Goal: Check status: Check status

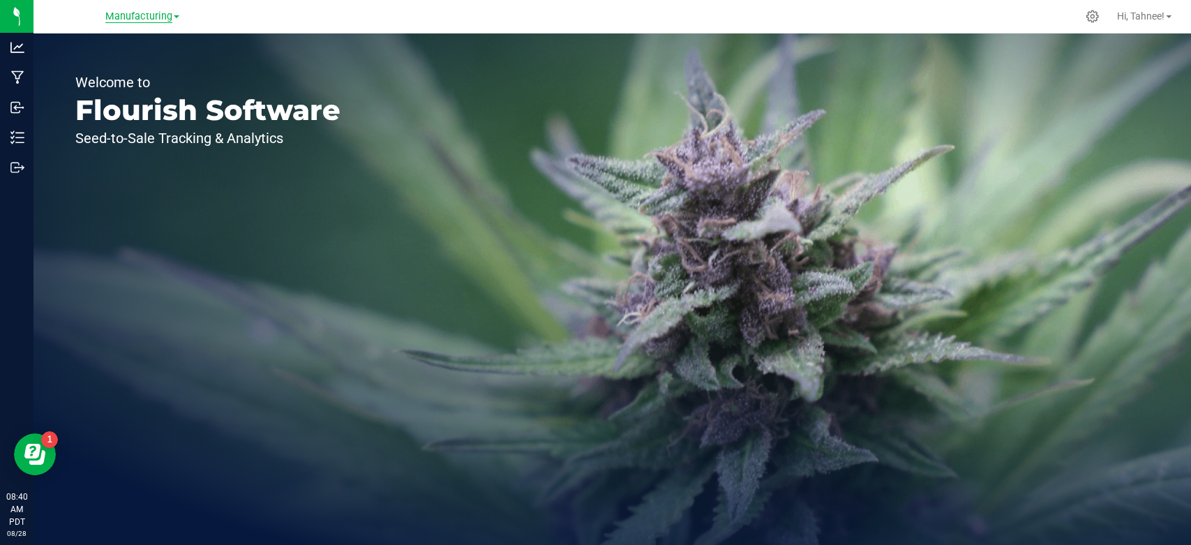
click at [132, 19] on span "Manufacturing" at bounding box center [138, 16] width 67 height 13
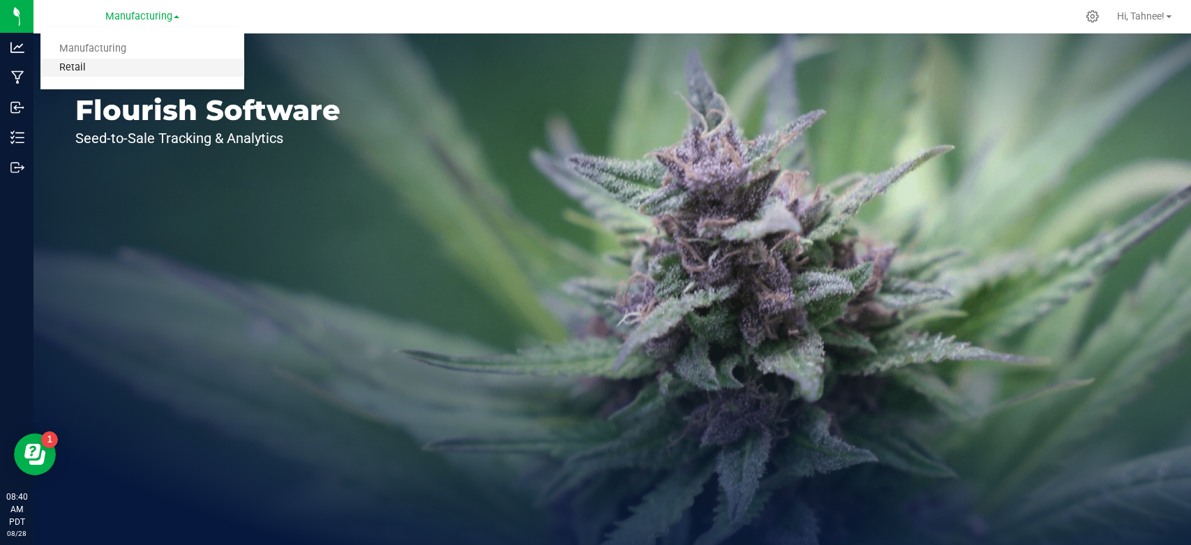
click at [85, 63] on link "Retail" at bounding box center [142, 68] width 204 height 19
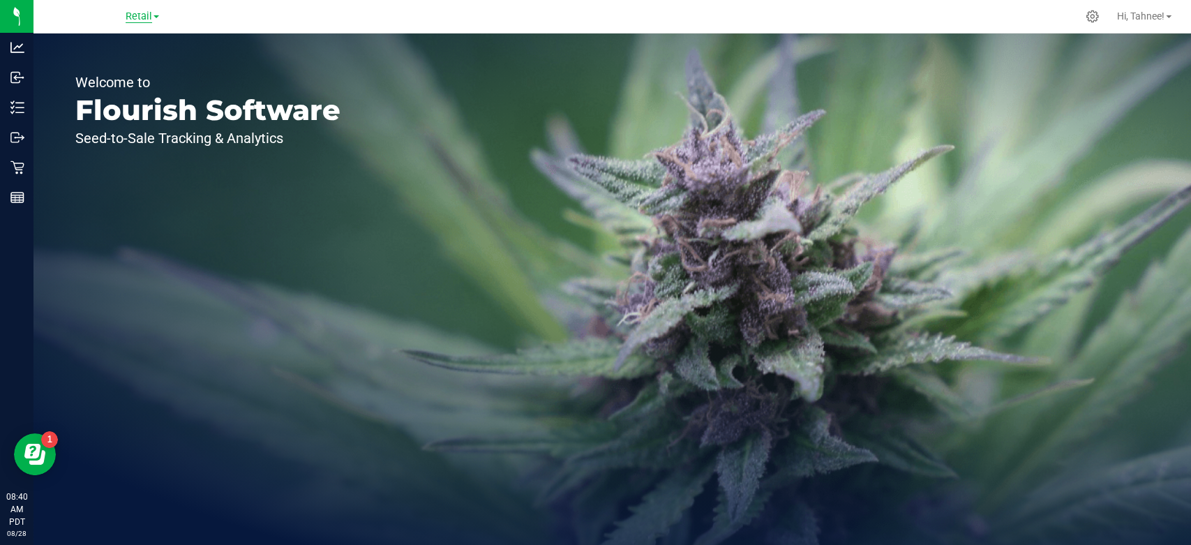
click at [135, 10] on span "Retail" at bounding box center [139, 16] width 27 height 13
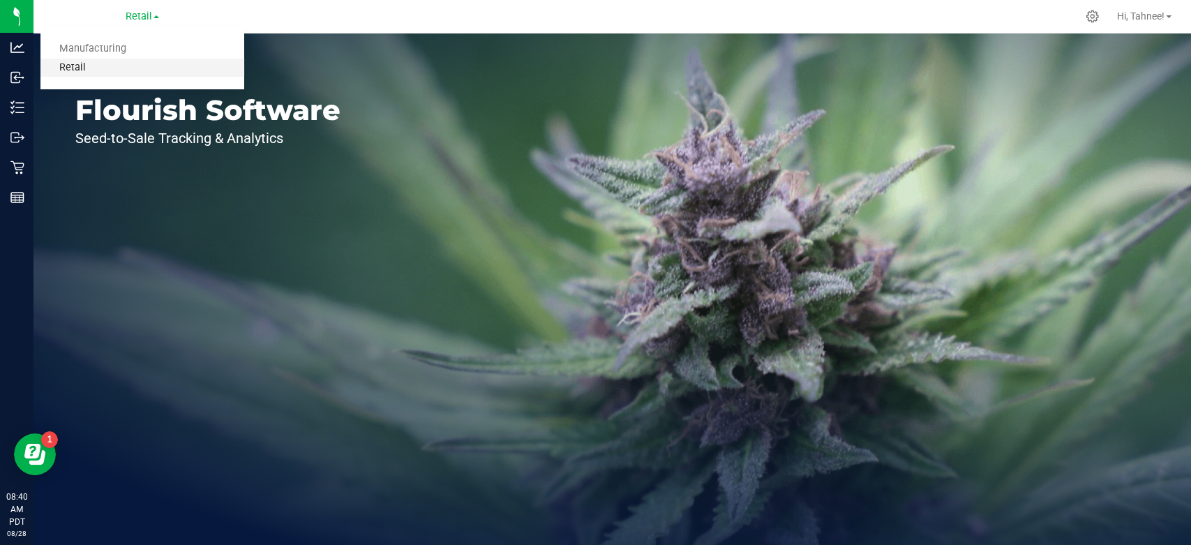
click at [77, 70] on link "Retail" at bounding box center [142, 68] width 204 height 19
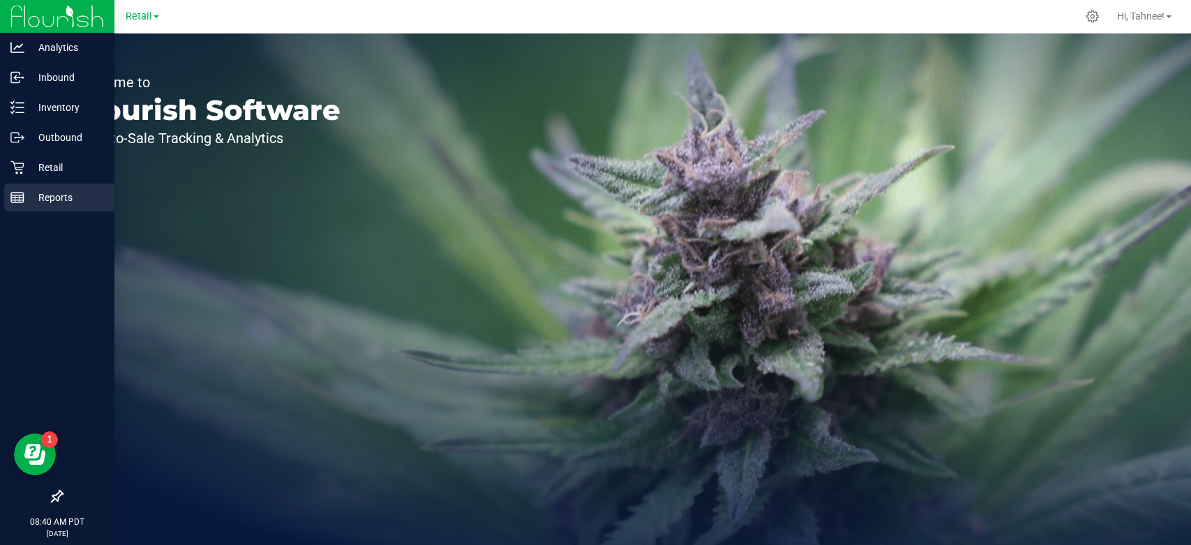
click at [29, 194] on p "Reports" at bounding box center [66, 197] width 84 height 17
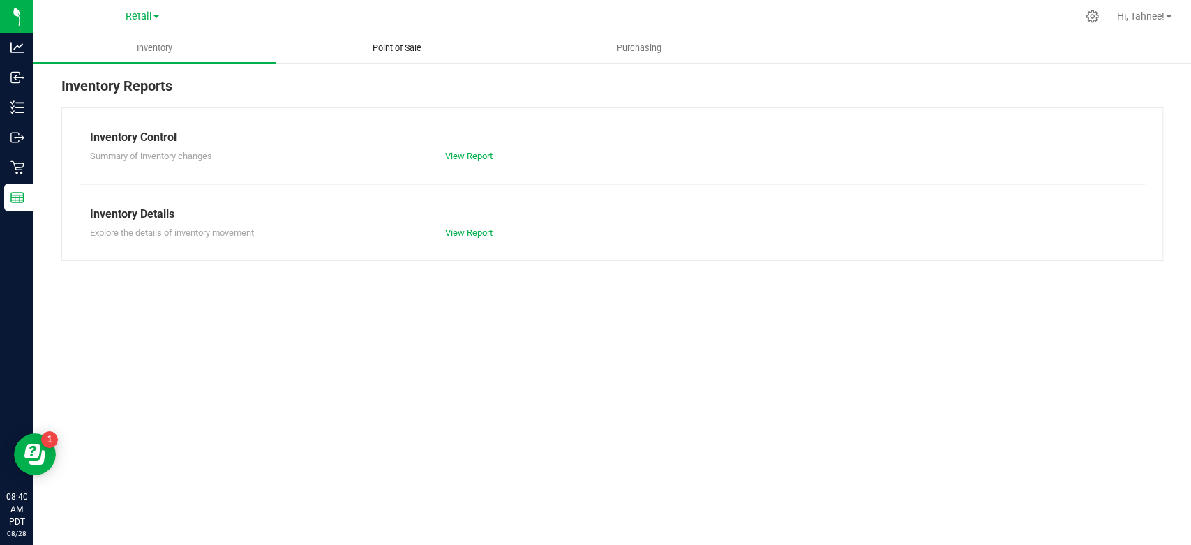
click at [394, 49] on span "Point of Sale" at bounding box center [397, 48] width 87 height 13
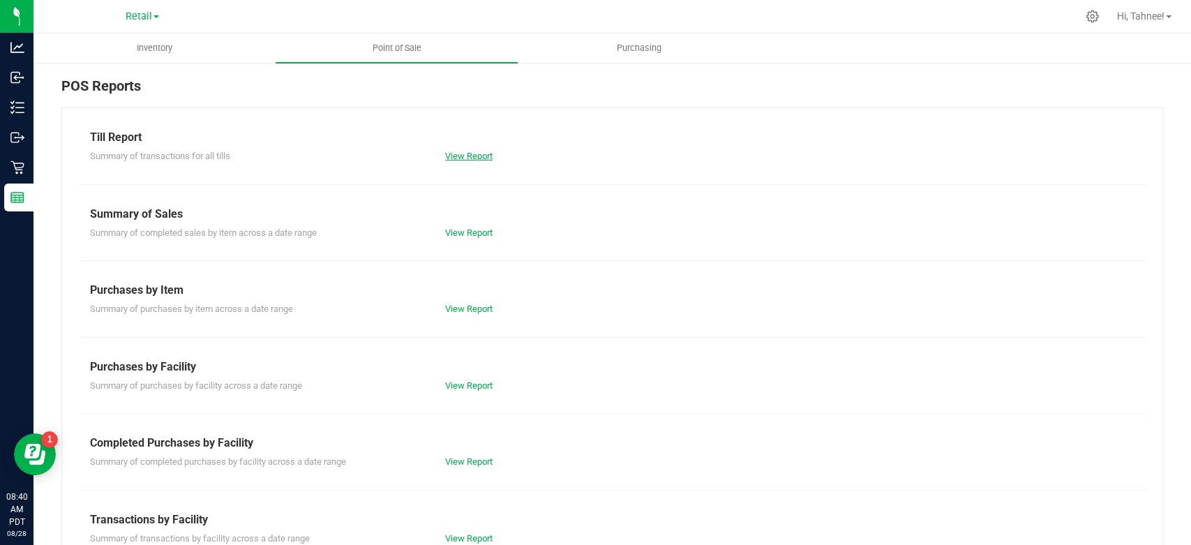
click at [461, 155] on link "View Report" at bounding box center [468, 156] width 47 height 10
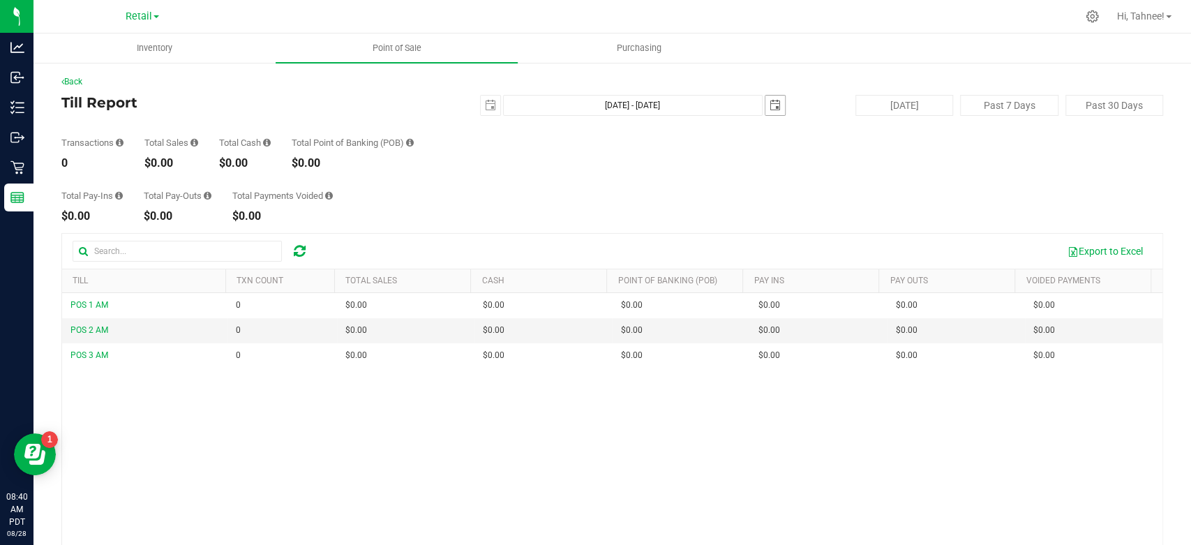
click at [770, 108] on span "select" at bounding box center [775, 105] width 11 height 11
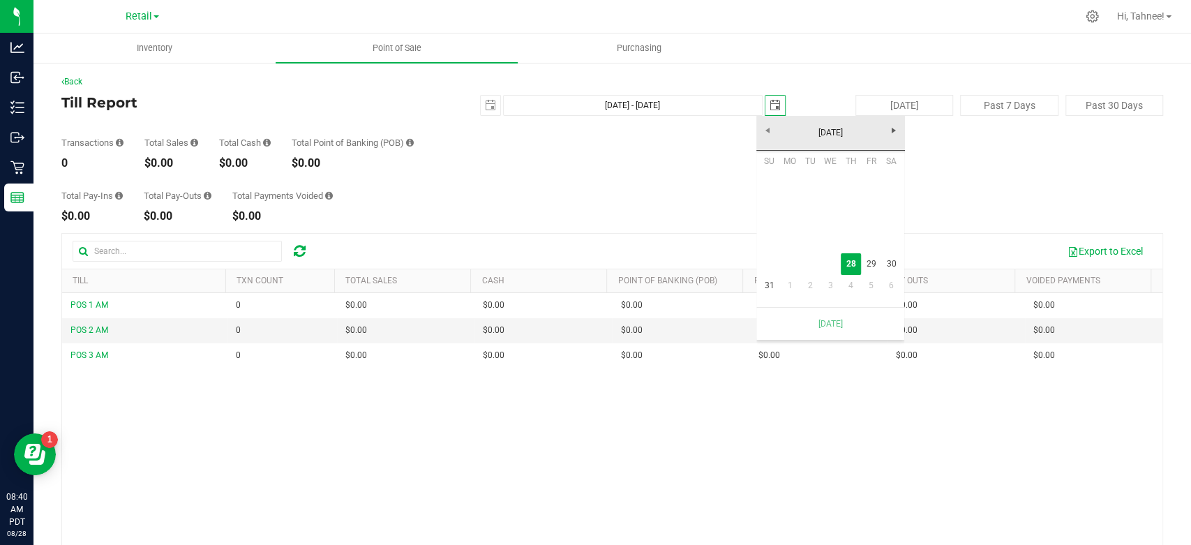
scroll to position [0, 37]
click at [485, 106] on span "select" at bounding box center [490, 105] width 11 height 11
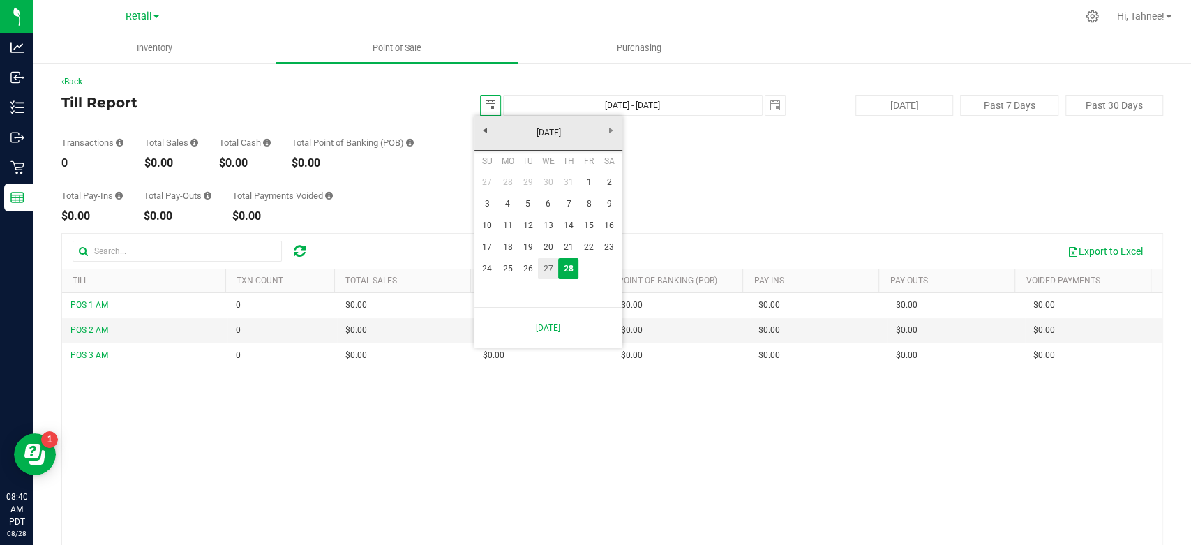
click at [545, 262] on link "27" at bounding box center [548, 269] width 20 height 22
type input "[DATE]"
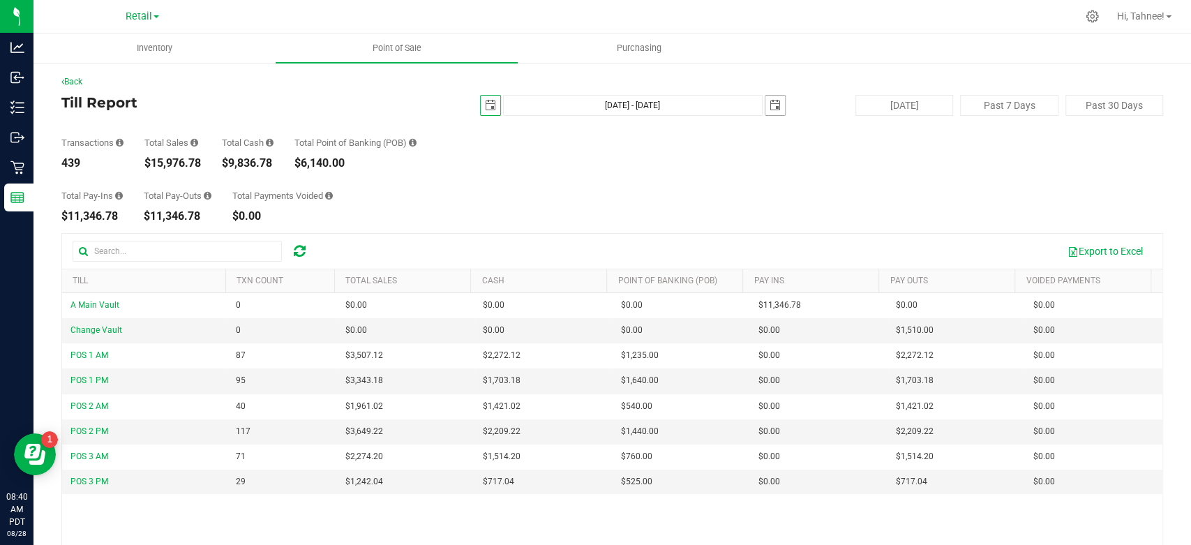
click at [771, 112] on span "select" at bounding box center [776, 106] width 20 height 20
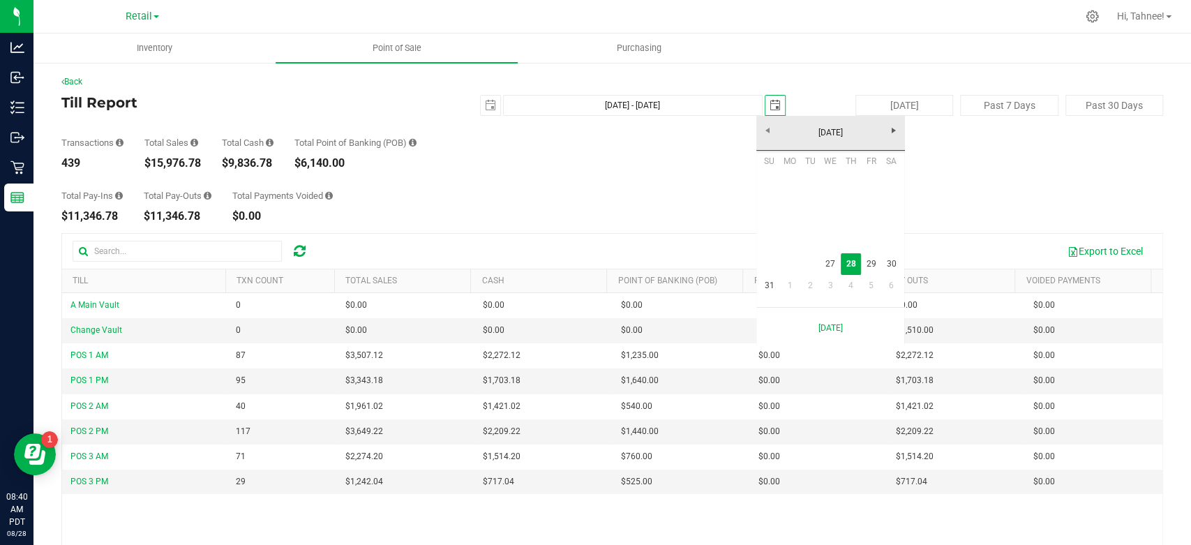
scroll to position [0, 37]
click at [828, 260] on link "27" at bounding box center [831, 264] width 20 height 22
type input "[DATE] - [DATE]"
type input "[DATE]"
